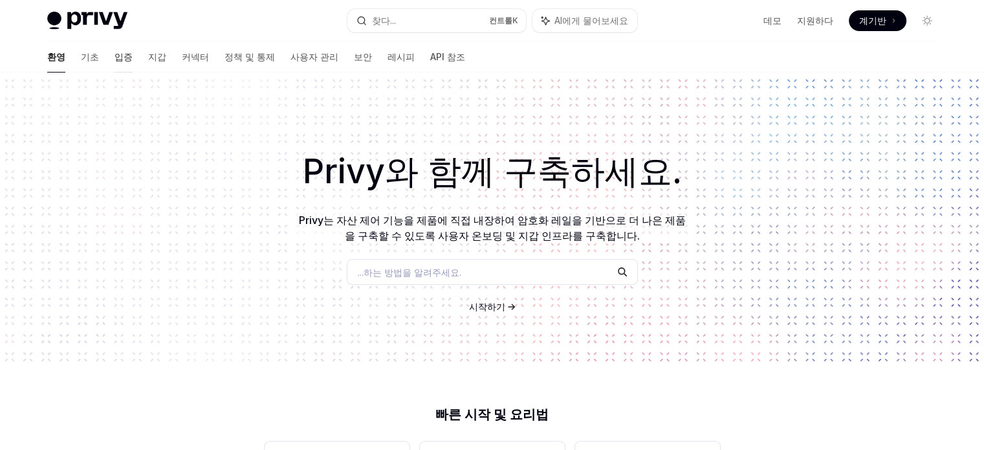
click at [114, 58] on font "입증" at bounding box center [123, 56] width 18 height 11
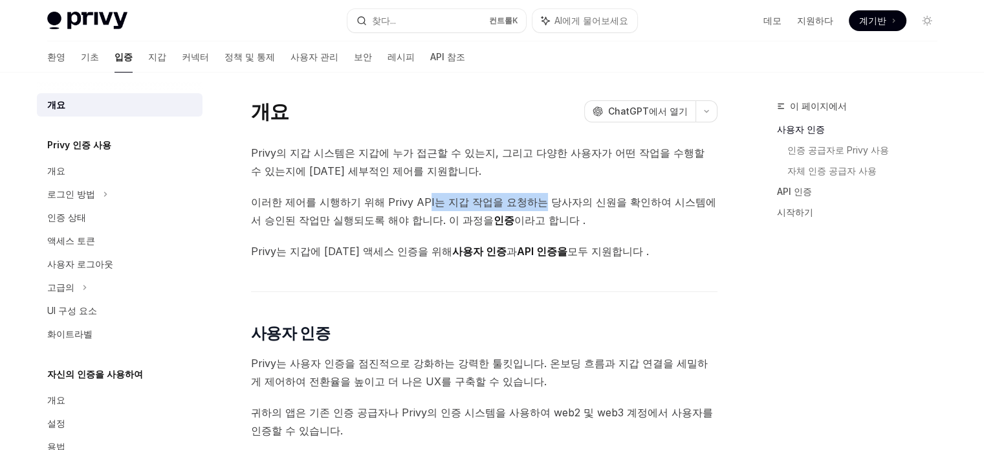
drag, startPoint x: 479, startPoint y: 200, endPoint x: 529, endPoint y: 201, distance: 49.8
click at [527, 200] on font "이러한 제어를 시행하기 위해 Privy API는 지갑 작업을 요청하는 당사자의 신원을 확인하여 시스템에서 승인된 작업만 실행되도록 해야 합니다…" at bounding box center [483, 210] width 465 height 31
click at [568, 223] on span "이러한 제어를 시행하기 위해 Privy API는 지갑 작업을 요청하는 당사자의 신원을 확인하여 시스템에서 승인된 작업만 실행되도록 해야 합니다…" at bounding box center [484, 211] width 466 height 36
drag, startPoint x: 484, startPoint y: 220, endPoint x: 438, endPoint y: 220, distance: 45.9
click at [438, 220] on span "이러한 제어를 시행하기 위해 Privy API는 지갑 작업을 요청하는 당사자의 신원을 확인하여 시스템에서 승인된 작업만 실행되도록 해야 합니다…" at bounding box center [484, 211] width 466 height 36
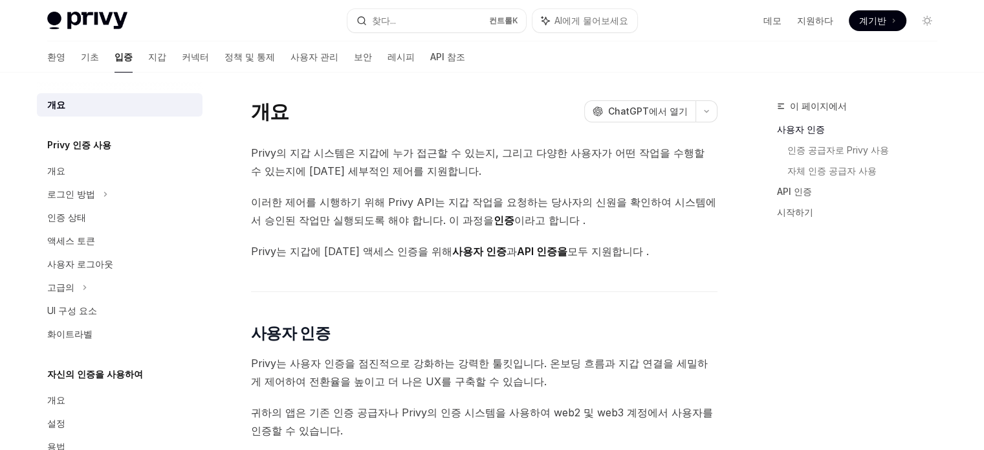
click at [574, 243] on span "Privy는 지갑에 [DATE] 액세스 인증을 위해 사용자 인증 과 API 인증을 모두 지원합니다 ." at bounding box center [484, 251] width 466 height 18
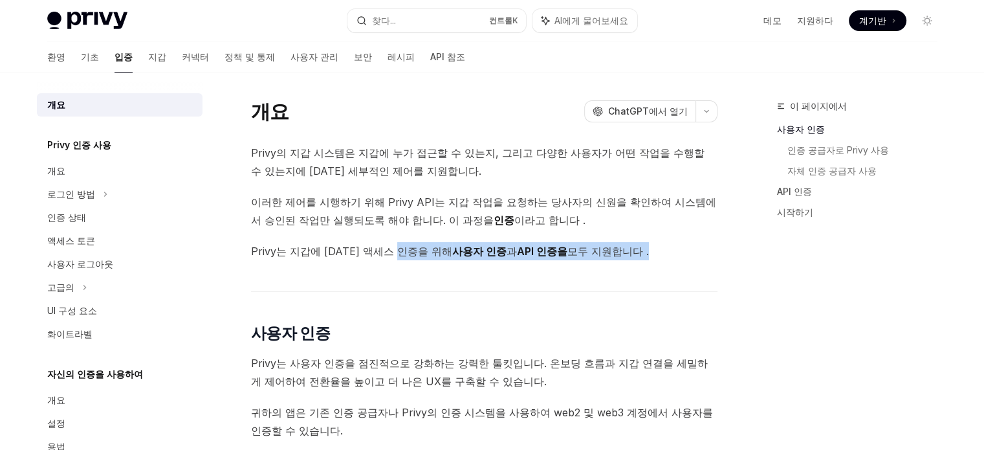
drag, startPoint x: 463, startPoint y: 254, endPoint x: 353, endPoint y: 268, distance: 110.8
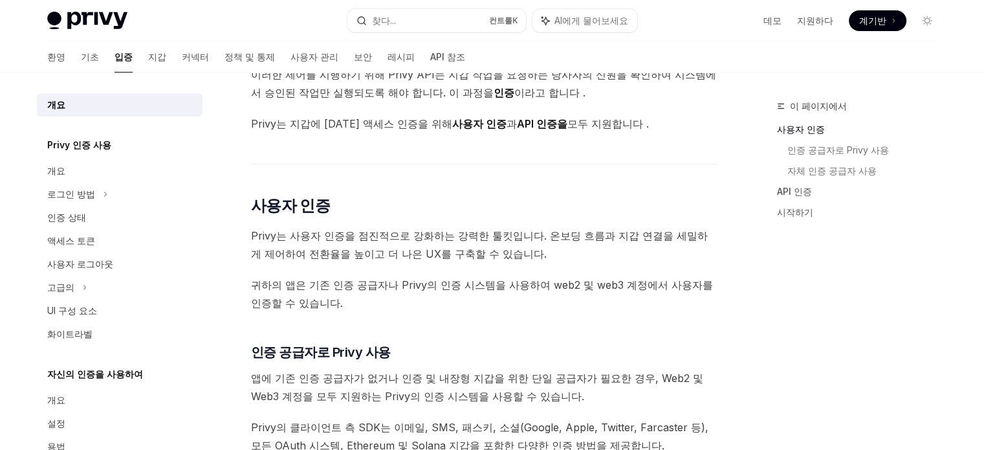
scroll to position [129, 0]
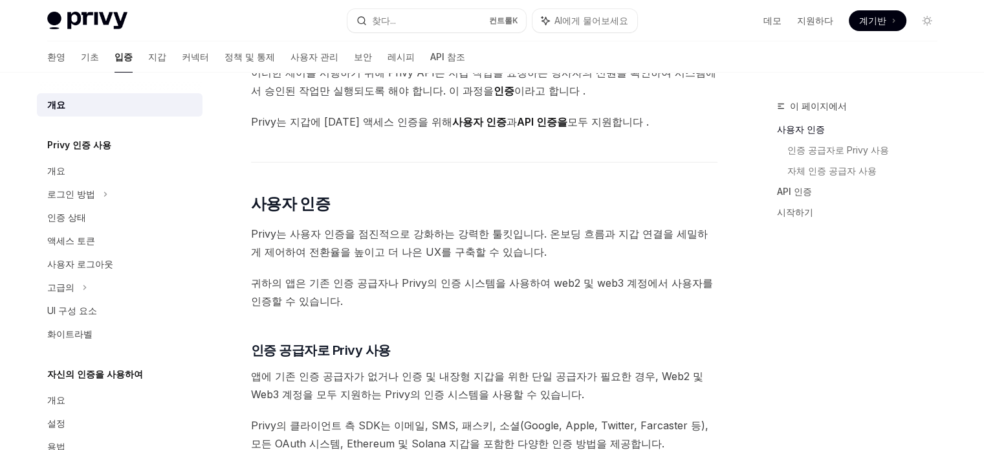
drag, startPoint x: 381, startPoint y: 243, endPoint x: 290, endPoint y: 250, distance: 91.5
click at [299, 243] on span "Privy는 사용자 인증을 점진적으로 강화하는 강력한 툴킷입니다. 온보딩 흐름과 지갑 연결을 세밀하게 제어하여 전환율을 높이고 더 나은 UX를…" at bounding box center [484, 242] width 466 height 36
drag, startPoint x: 384, startPoint y: 294, endPoint x: 401, endPoint y: 308, distance: 22.1
click at [384, 295] on span "귀하의 앱은 기존 인증 공급자나 Privy의 인증 시스템을 사용하여 web2 및 web3 계정에서 사용자를 인증할 수 있습니다." at bounding box center [484, 292] width 466 height 36
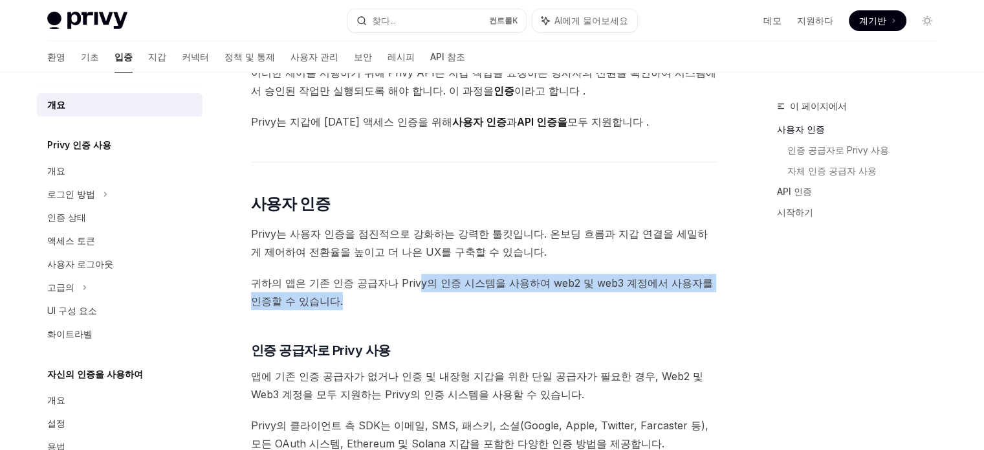
drag, startPoint x: 455, startPoint y: 289, endPoint x: 343, endPoint y: 287, distance: 111.9
click at [343, 287] on span "귀하의 앱은 기존 인증 공급자나 Privy의 인증 시스템을 사용하여 web2 및 web3 계정에서 사용자를 인증할 수 있습니다." at bounding box center [484, 292] width 466 height 36
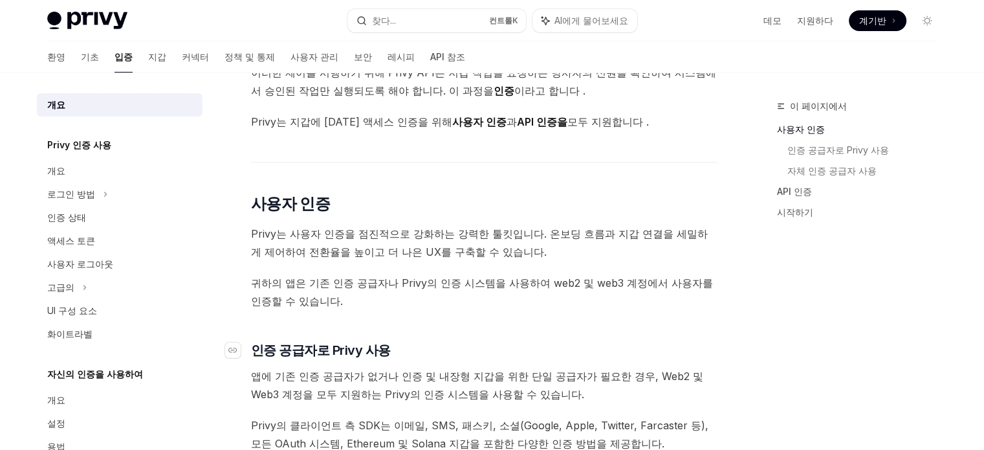
click at [486, 346] on h3 "​ 인증 공급자로 Privy 사용" at bounding box center [484, 350] width 466 height 18
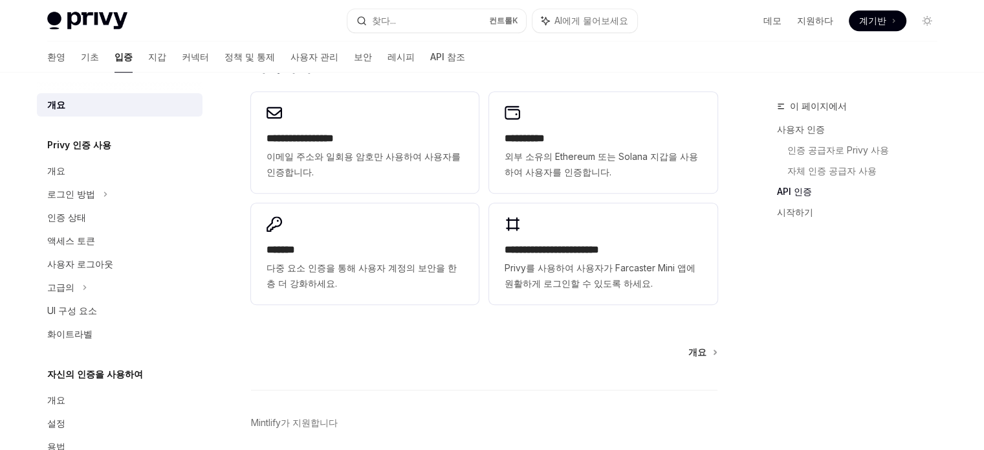
scroll to position [970, 0]
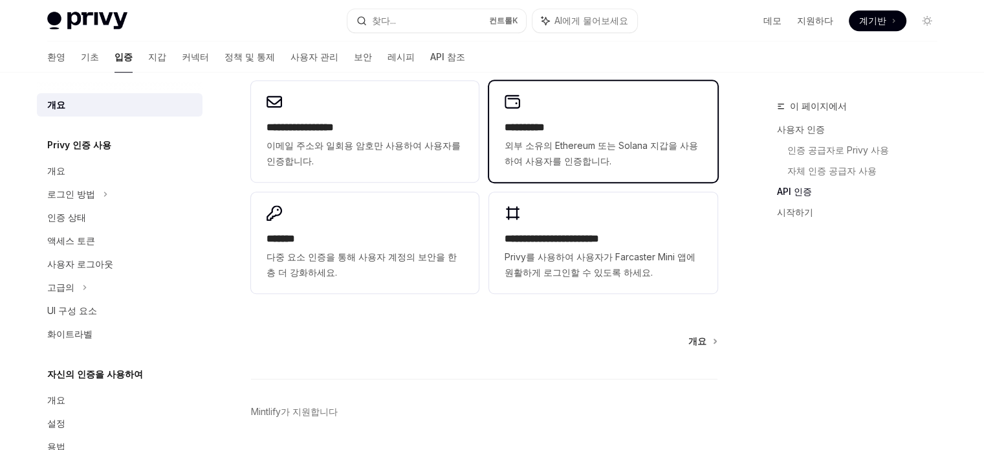
click at [549, 149] on font "외부 소유의 Ethereum 또는 Solana 지갑을 사용하여 사용자를 인증합니다." at bounding box center [601, 153] width 193 height 27
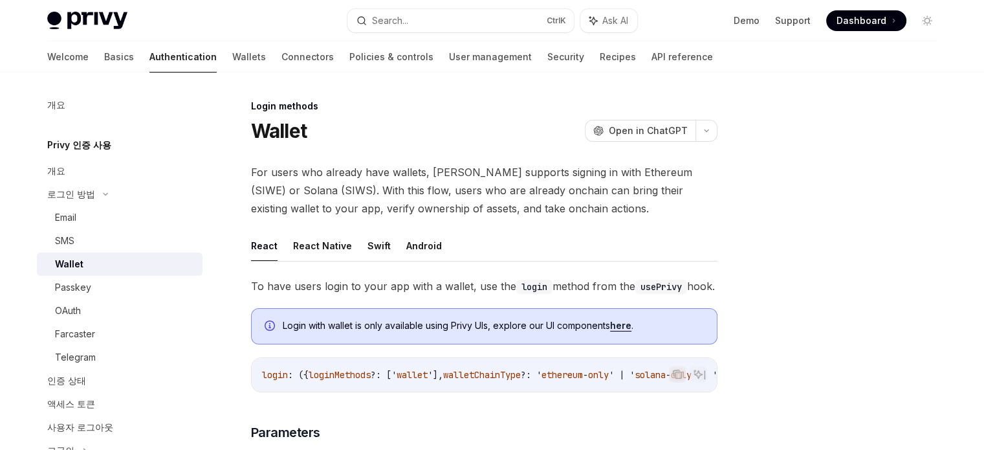
type textarea "*"
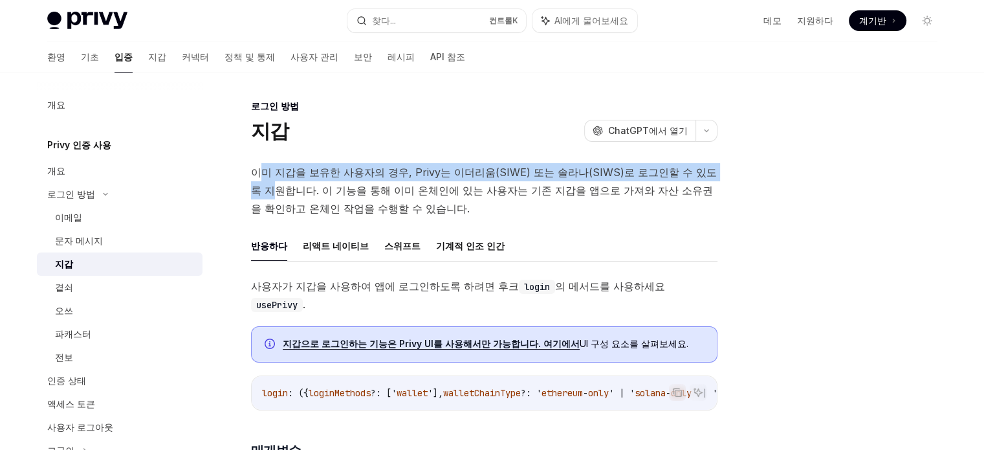
drag, startPoint x: 256, startPoint y: 179, endPoint x: 704, endPoint y: 178, distance: 447.6
click at [704, 178] on span "이미 지갑을 보유한 사용자의 경우, Privy는 이더리움(SIWE) 또는 솔라나(SIWS)로 로그인할 수 있도록 지원합니다. 이 기능을 통해 …" at bounding box center [484, 190] width 466 height 54
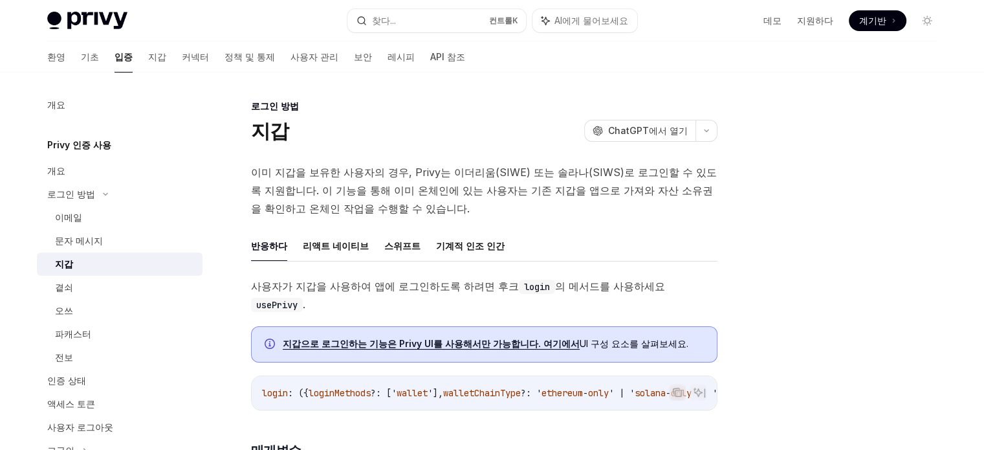
click at [497, 213] on span "이미 지갑을 보유한 사용자의 경우, Privy는 이더리움(SIWE) 또는 솔라나(SIWS)로 로그인할 수 있도록 지원합니다. 이 기능을 통해 …" at bounding box center [484, 190] width 466 height 54
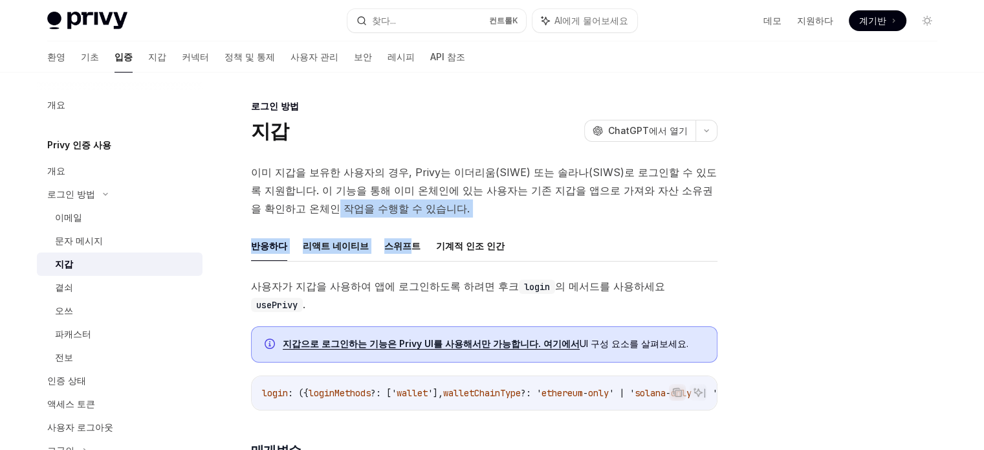
drag, startPoint x: 349, startPoint y: 212, endPoint x: 261, endPoint y: 201, distance: 88.7
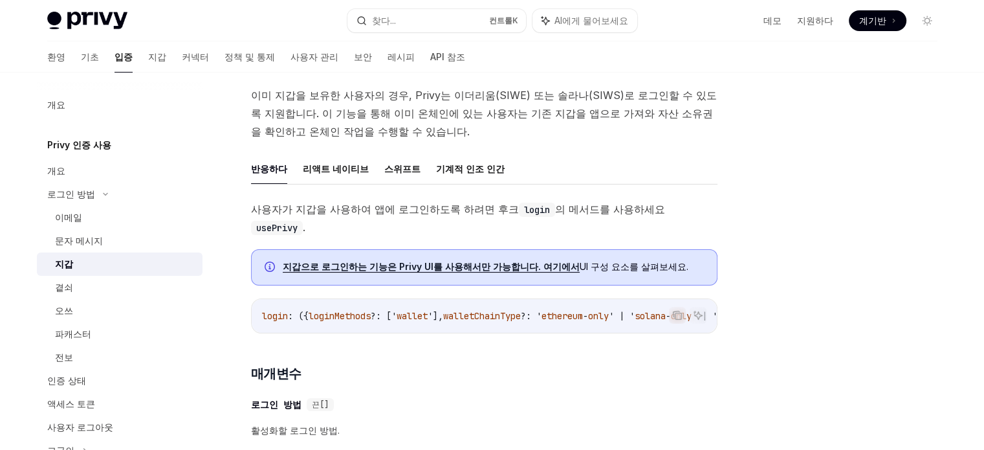
scroll to position [129, 0]
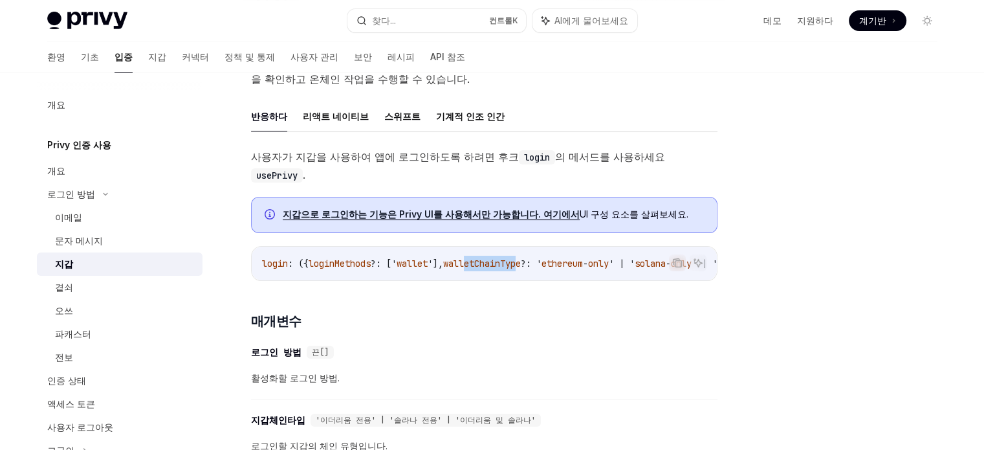
drag, startPoint x: 483, startPoint y: 259, endPoint x: 540, endPoint y: 259, distance: 56.9
click at [540, 259] on div "login : ({ loginMethods ?: [' wallet '], walletChainType ?: ' ethereum - only '…" at bounding box center [484, 263] width 465 height 34
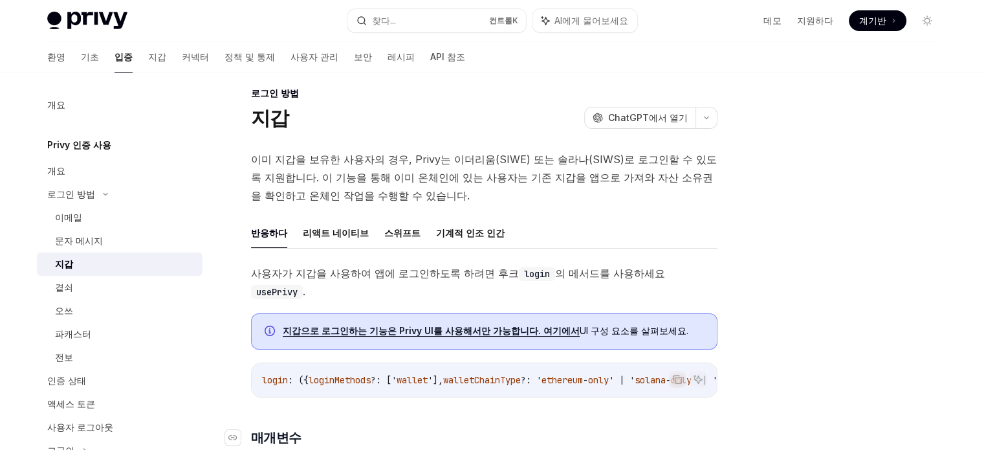
scroll to position [0, 0]
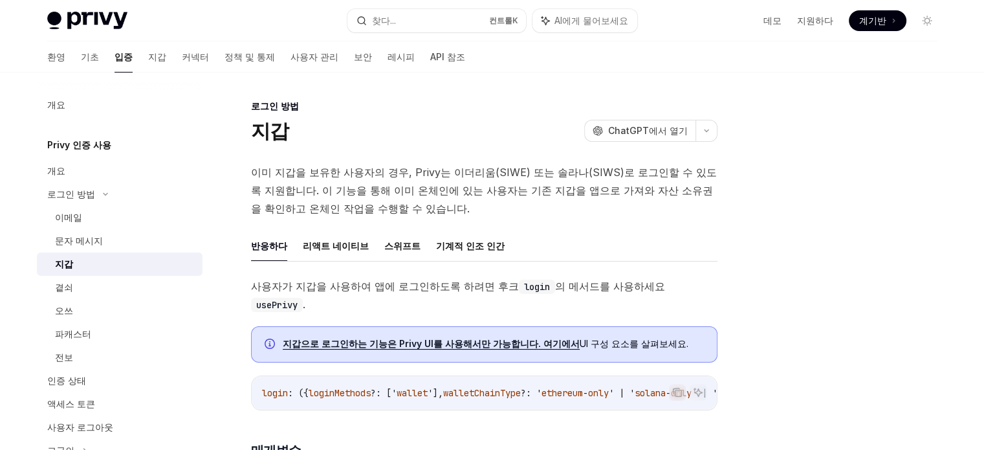
click at [886, 15] on span at bounding box center [878, 20] width 58 height 21
